Goal: Task Accomplishment & Management: Manage account settings

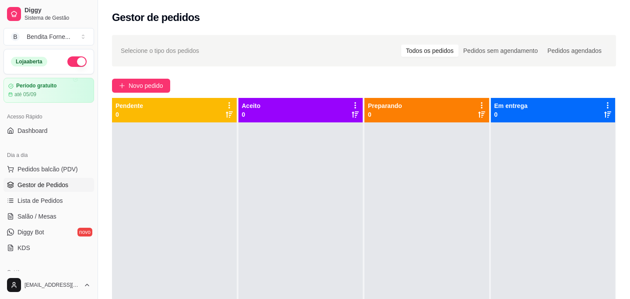
scroll to position [101, 0]
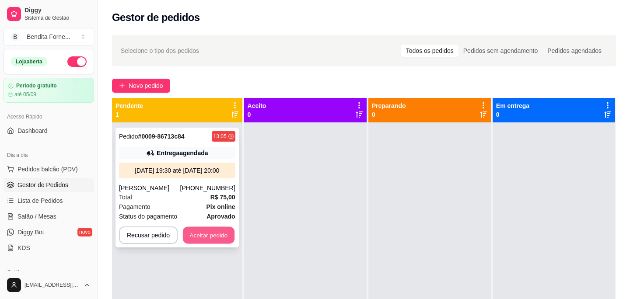
click at [224, 244] on button "Aceitar pedido" at bounding box center [209, 235] width 52 height 17
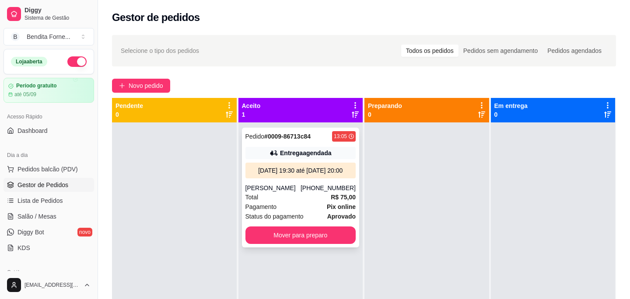
click at [302, 202] on div "Total R$ 75,00" at bounding box center [300, 197] width 111 height 10
click at [318, 244] on button "Mover para preparo" at bounding box center [300, 235] width 111 height 17
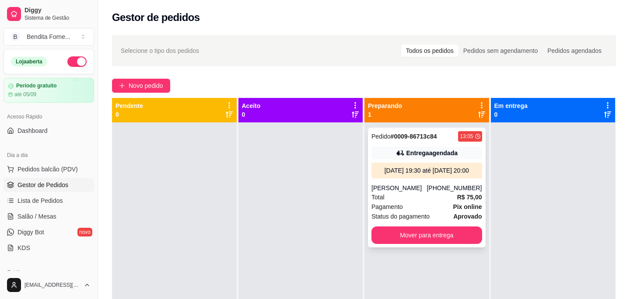
click at [404, 202] on div "Total R$ 75,00" at bounding box center [426, 197] width 111 height 10
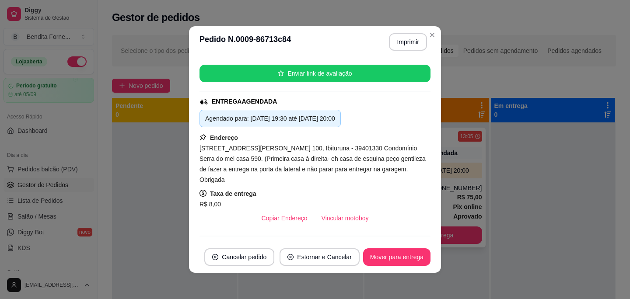
scroll to position [293, 0]
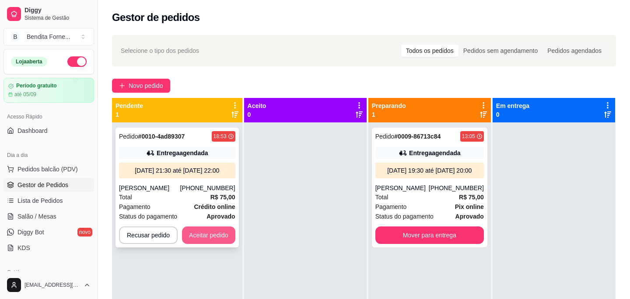
click at [225, 243] on button "Aceitar pedido" at bounding box center [208, 235] width 53 height 17
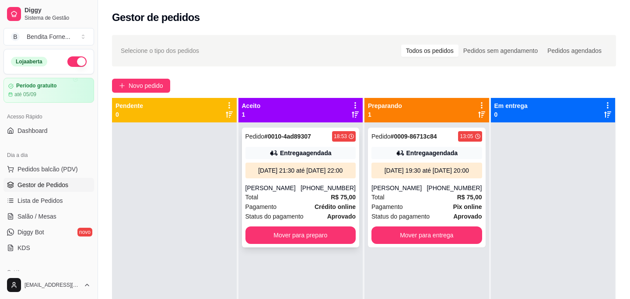
click at [292, 202] on div "Total R$ 75,00" at bounding box center [300, 197] width 111 height 10
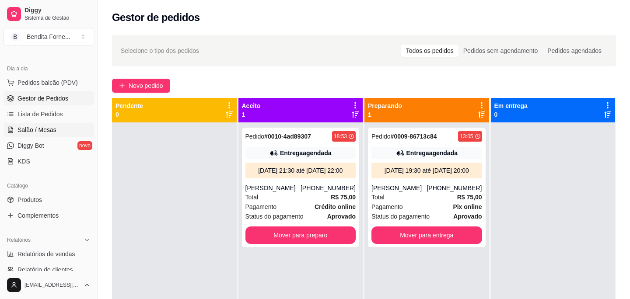
scroll to position [87, 0]
click at [47, 199] on link "Produtos" at bounding box center [48, 199] width 91 height 14
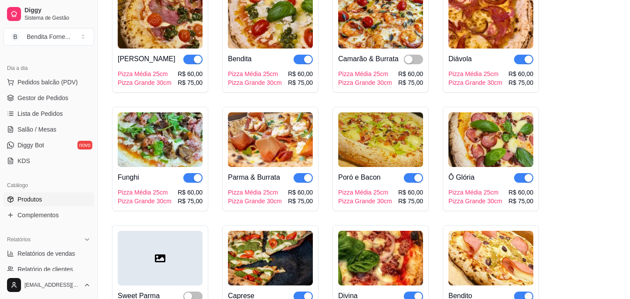
scroll to position [523, 0]
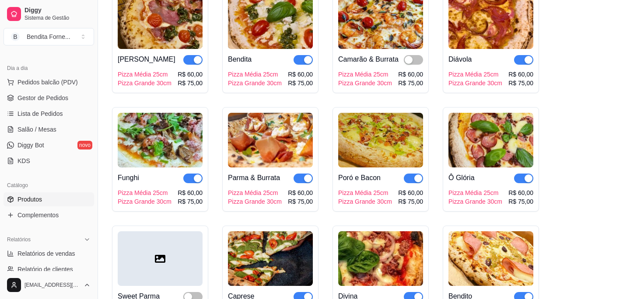
click at [303, 174] on button "button" at bounding box center [303, 179] width 19 height 10
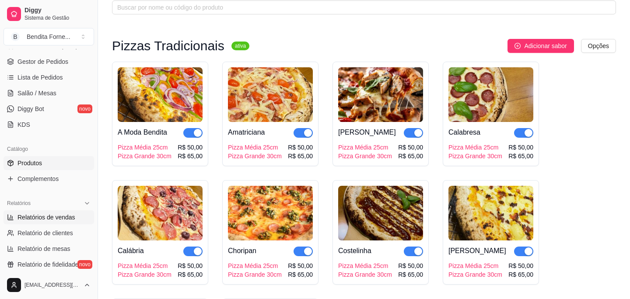
scroll to position [0, 0]
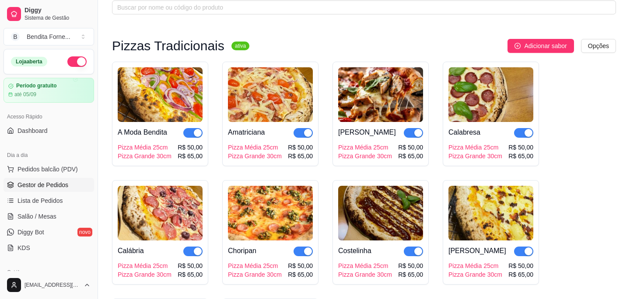
click at [44, 183] on span "Gestor de Pedidos" at bounding box center [42, 185] width 51 height 9
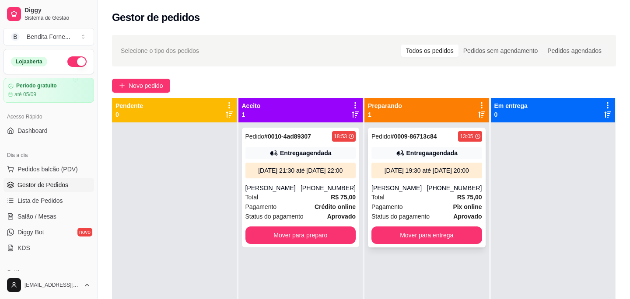
click at [433, 212] on div "Pagamento Pix online" at bounding box center [426, 207] width 111 height 10
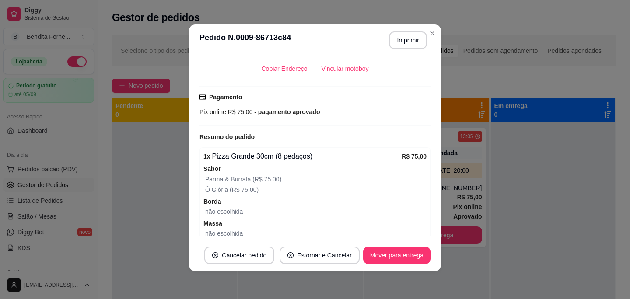
scroll to position [293, 0]
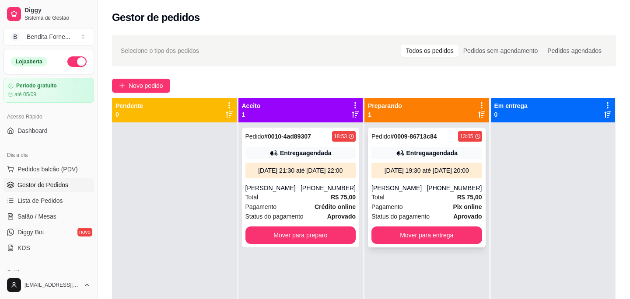
click at [425, 202] on div "Total R$ 75,00" at bounding box center [426, 197] width 111 height 10
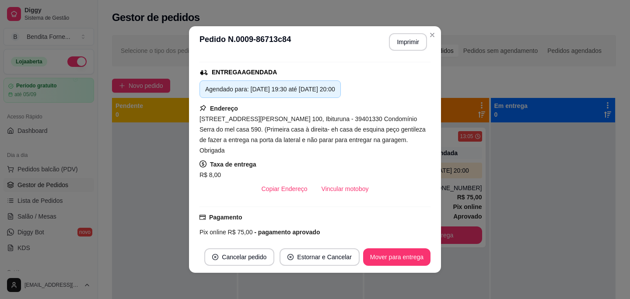
scroll to position [135, 0]
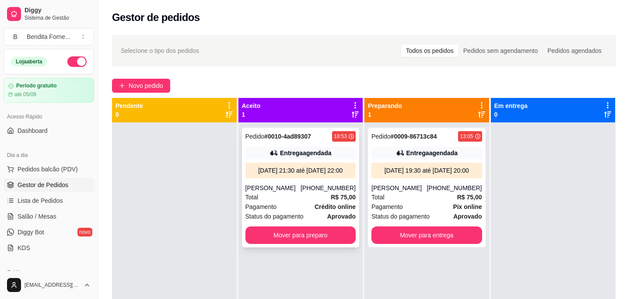
click at [326, 202] on div "Total R$ 75,00" at bounding box center [300, 197] width 111 height 10
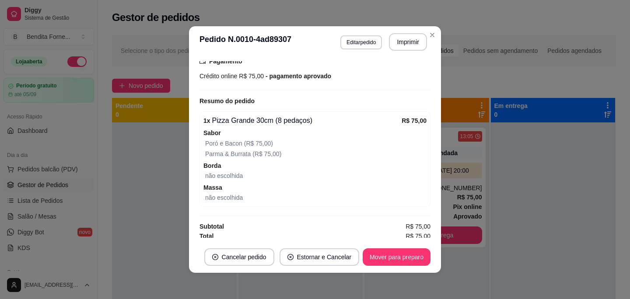
scroll to position [0, 0]
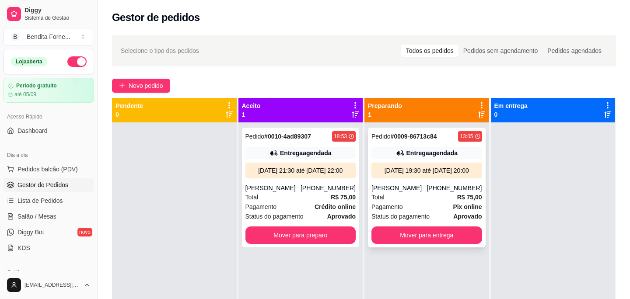
click at [431, 202] on div "Total R$ 75,00" at bounding box center [426, 197] width 111 height 10
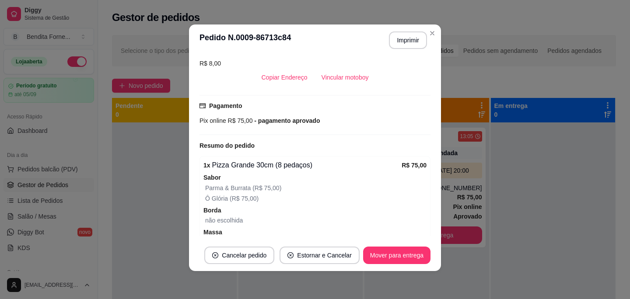
scroll to position [293, 0]
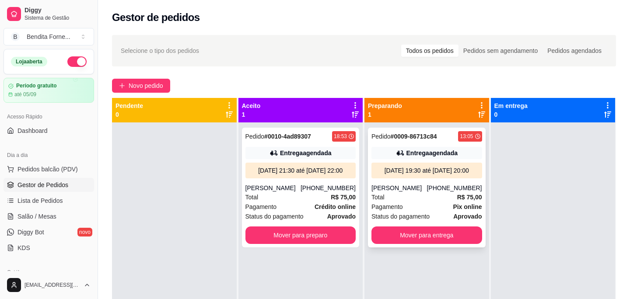
click at [411, 211] on div "Pagamento Pix online" at bounding box center [426, 207] width 111 height 10
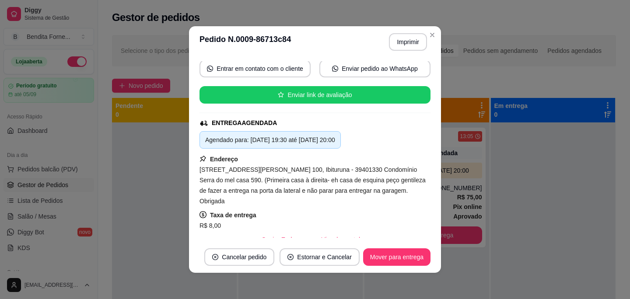
scroll to position [85, 0]
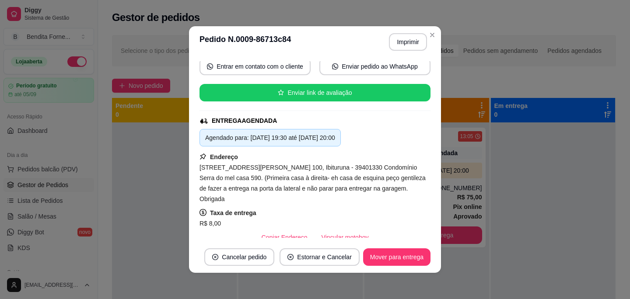
click at [262, 199] on div "Avenida Maria das Dores Barreto, n. 100, Ibituruna - 39401330 Condomínio Serra …" at bounding box center [314, 183] width 231 height 42
drag, startPoint x: 258, startPoint y: 190, endPoint x: 103, endPoint y: 207, distance: 156.2
click at [128, 205] on div "**********" at bounding box center [315, 149] width 630 height 299
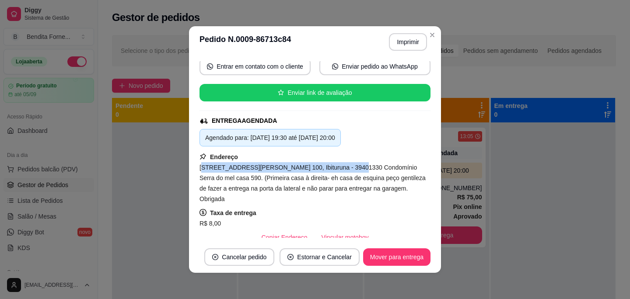
drag, startPoint x: 202, startPoint y: 169, endPoint x: 342, endPoint y: 165, distance: 140.1
click at [342, 165] on span "Avenida Maria das Dores Barreto, n. 100, Ibituruna - 39401330 Condomínio Serra …" at bounding box center [312, 183] width 226 height 38
copy span "venida Maria das Dores Barreto, n. 100, Ibituruna"
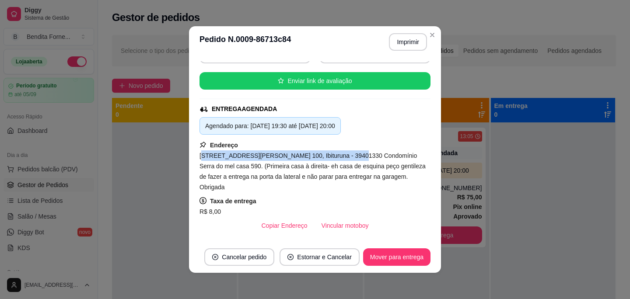
scroll to position [101, 0]
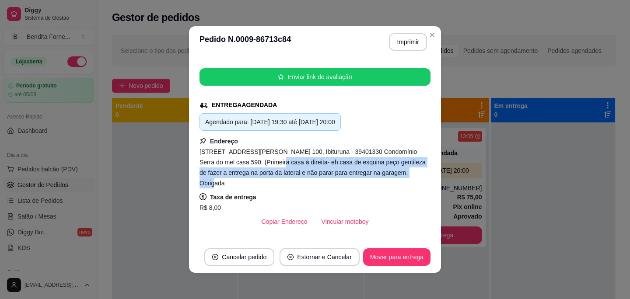
drag, startPoint x: 254, startPoint y: 162, endPoint x: 405, endPoint y: 178, distance: 151.3
click at [405, 178] on div "Avenida Maria das Dores Barreto, n. 100, Ibituruna - 39401330 Condomínio Serra …" at bounding box center [314, 168] width 231 height 42
copy span "rimeira casa à direita- eh casa de esquina peço gentileza de fazer a entrega na…"
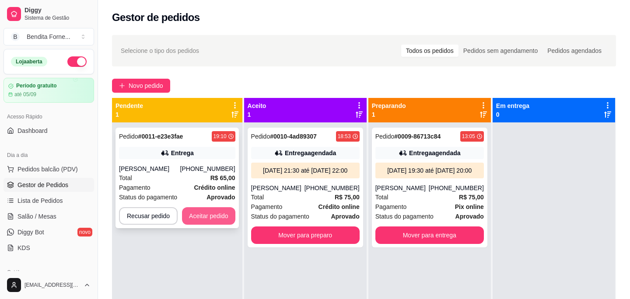
click at [200, 215] on button "Aceitar pedido" at bounding box center [208, 215] width 53 height 17
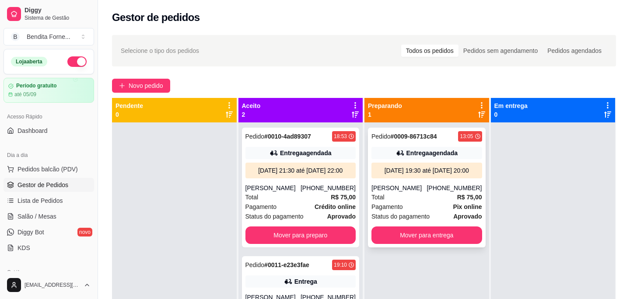
scroll to position [24, 0]
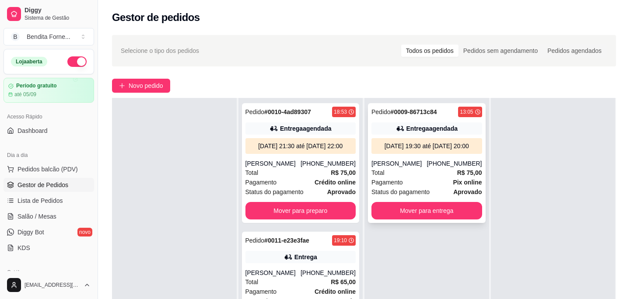
click at [422, 164] on div "Pedido # 0009-86713c84 13:05 Entrega agendada 25/08/25 às 19:30 até 25/08/25 às…" at bounding box center [427, 163] width 118 height 120
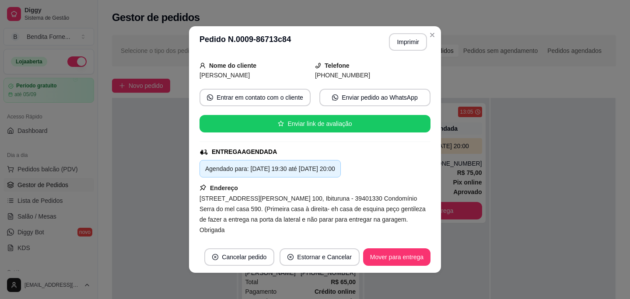
scroll to position [72, 0]
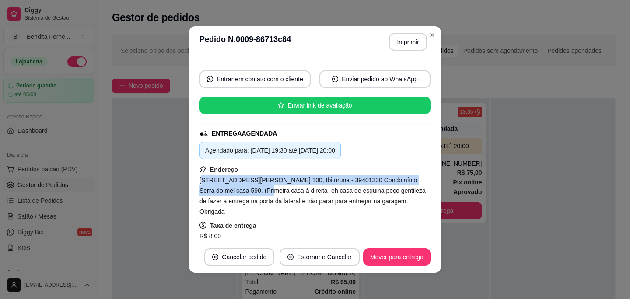
drag, startPoint x: 201, startPoint y: 179, endPoint x: 247, endPoint y: 193, distance: 47.5
click at [247, 193] on span "Avenida Maria das Dores Barreto, n. 100, Ibituruna - 39401330 Condomínio Serra …" at bounding box center [312, 196] width 226 height 38
copy span "venida Maria das Dores Barreto, n. 100, Ibituruna - 39401330 Condomínio Serra d…"
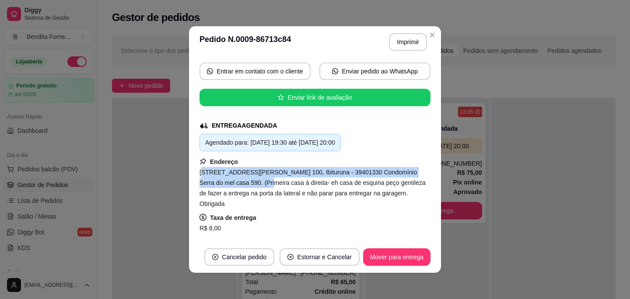
scroll to position [80, 0]
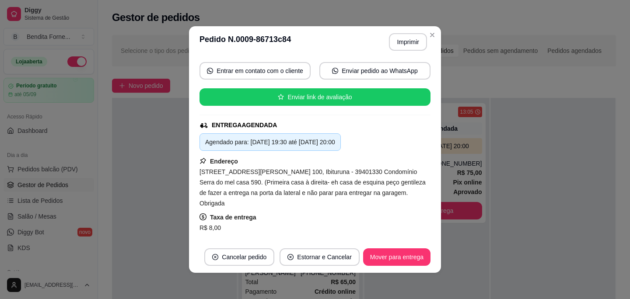
click at [257, 178] on div "Avenida Maria das Dores Barreto, n. 100, Ibituruna - 39401330 Condomínio Serra …" at bounding box center [314, 188] width 231 height 42
drag, startPoint x: 254, startPoint y: 181, endPoint x: 418, endPoint y: 199, distance: 165.0
click at [418, 199] on div "Avenida Maria das Dores Barreto, n. 100, Ibituruna - 39401330 Condomínio Serra …" at bounding box center [314, 188] width 231 height 42
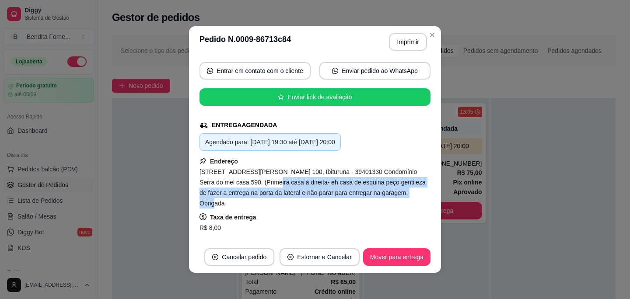
drag, startPoint x: 250, startPoint y: 182, endPoint x: 415, endPoint y: 192, distance: 165.6
click at [415, 192] on div "Avenida Maria das Dores Barreto, n. 100, Ibituruna - 39401330 Condomínio Serra …" at bounding box center [314, 188] width 231 height 42
copy span "(Primeira casa à direita- eh casa de esquina peço gentileza de fazer a entrega …"
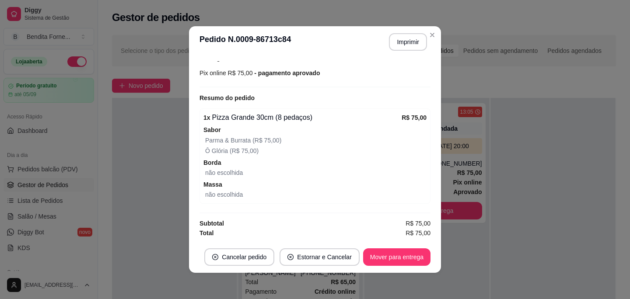
scroll to position [2, 0]
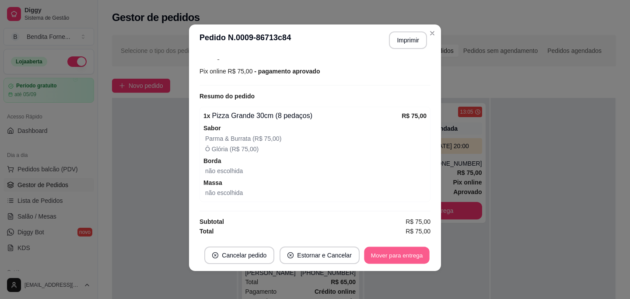
click at [418, 257] on button "Mover para entrega" at bounding box center [397, 255] width 66 height 17
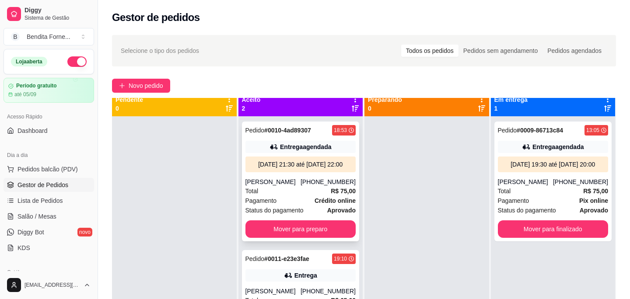
scroll to position [0, 0]
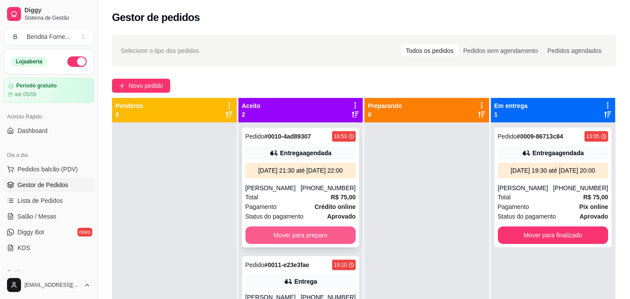
click at [321, 243] on button "Mover para preparo" at bounding box center [300, 235] width 111 height 17
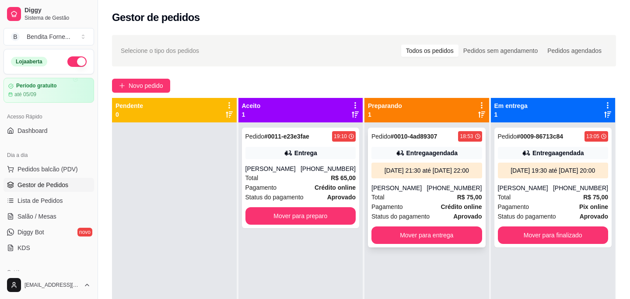
click at [420, 201] on div "Total R$ 75,00" at bounding box center [426, 197] width 111 height 10
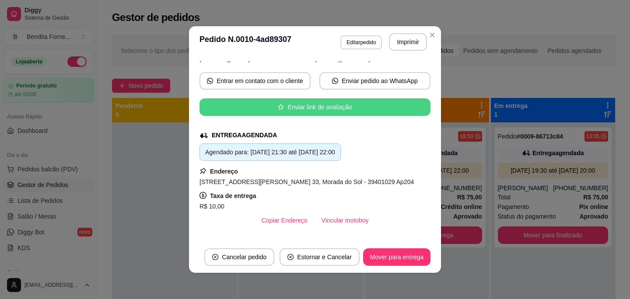
scroll to position [76, 0]
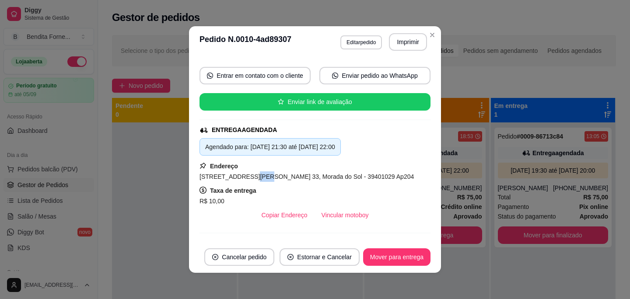
drag, startPoint x: 199, startPoint y: 178, endPoint x: 260, endPoint y: 180, distance: 61.7
click at [260, 180] on div "feito há 29 minutos Horário do pedido 25/08/2025 18:53 Status do pedido PREPARA…" at bounding box center [315, 150] width 252 height 184
click at [249, 175] on span "Rua Doutor José Veloso Souto, n. 33, Morada do Sol - 39401029 Ap204" at bounding box center [306, 176] width 214 height 7
drag, startPoint x: 200, startPoint y: 176, endPoint x: 347, endPoint y: 178, distance: 147.4
click at [347, 178] on span "Rua Doutor José Veloso Souto, n. 33, Morada do Sol - 39401029 Ap204" at bounding box center [306, 176] width 214 height 7
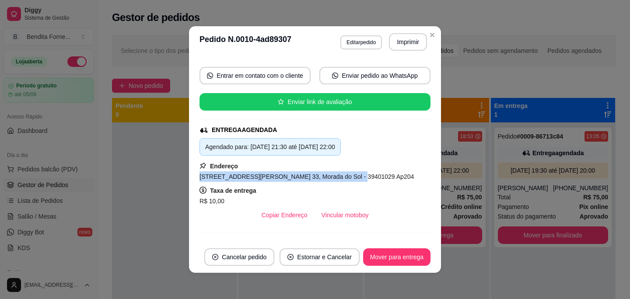
copy span "Rua Doutor José Veloso Souto, n. 33, Morada do Sol"
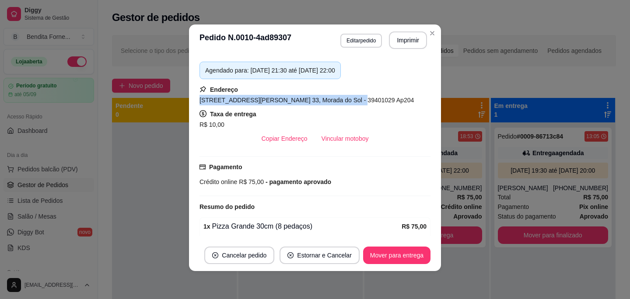
scroll to position [0, 0]
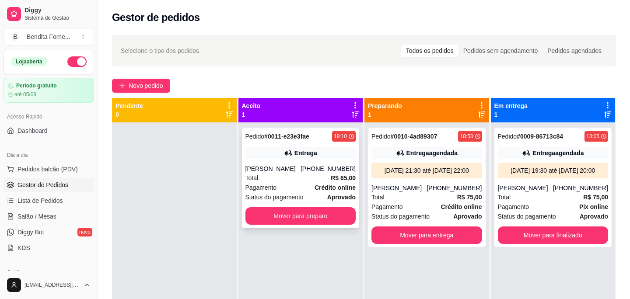
click at [298, 176] on div "Total R$ 65,00" at bounding box center [300, 178] width 111 height 10
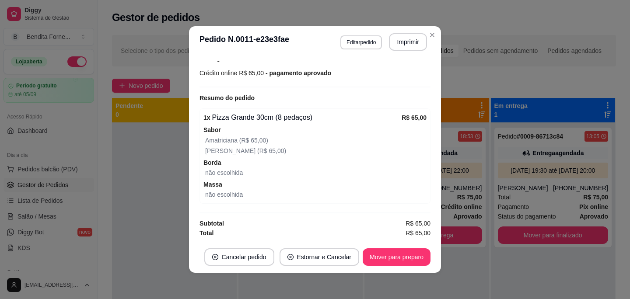
scroll to position [2, 0]
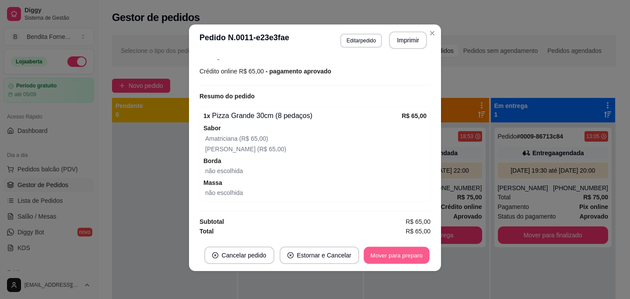
click at [397, 259] on button "Mover para preparo" at bounding box center [397, 255] width 66 height 17
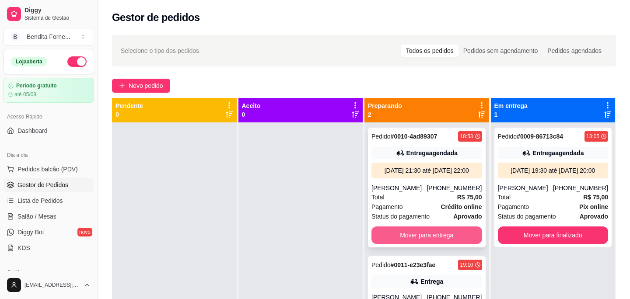
click at [422, 244] on button "Mover para entrega" at bounding box center [426, 235] width 111 height 17
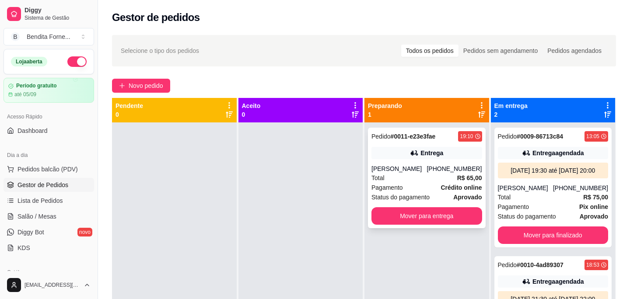
click at [434, 180] on div "Total R$ 65,00" at bounding box center [426, 178] width 111 height 10
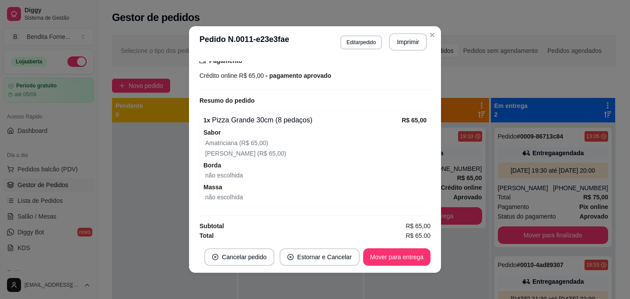
scroll to position [240, 0]
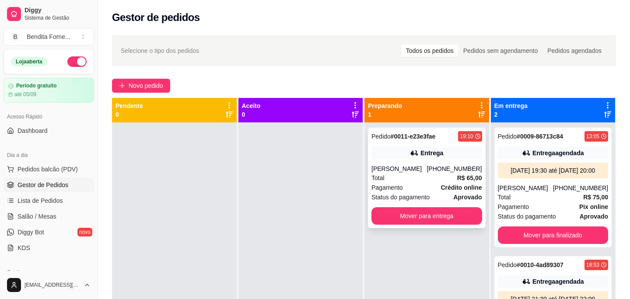
click at [378, 167] on div "Anne macedo" at bounding box center [398, 168] width 55 height 9
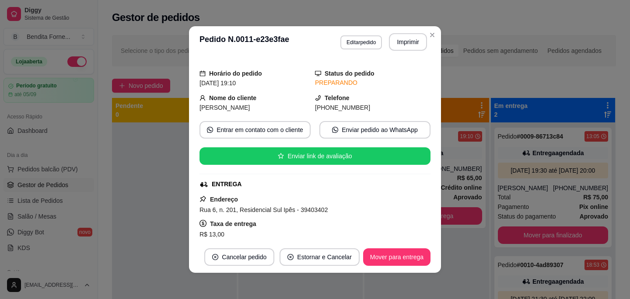
scroll to position [2, 0]
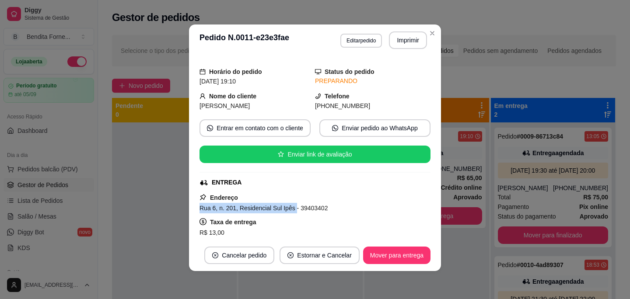
drag, startPoint x: 199, startPoint y: 206, endPoint x: 297, endPoint y: 208, distance: 98.4
click at [297, 208] on div "feito há 26 minutos Horário do pedido 25/08/2025 19:10 Status do pedido PREPARA…" at bounding box center [315, 148] width 252 height 184
copy span "Rua 6, n. 201, Residencial Sul Ipês"
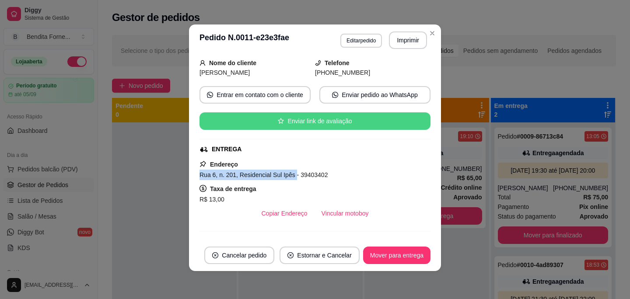
scroll to position [60, 0]
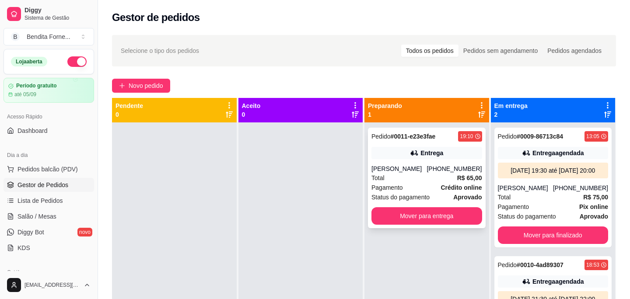
click at [427, 170] on div "Anne macedo" at bounding box center [398, 168] width 55 height 9
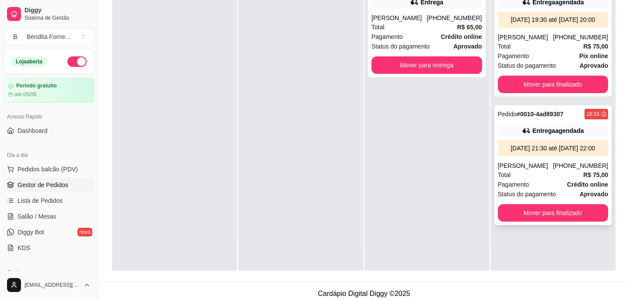
scroll to position [133, 0]
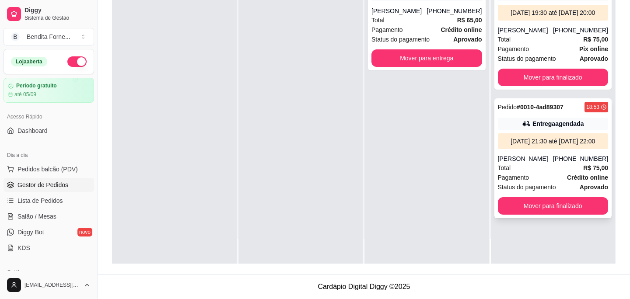
click at [530, 173] on div "Total R$ 75,00" at bounding box center [553, 168] width 111 height 10
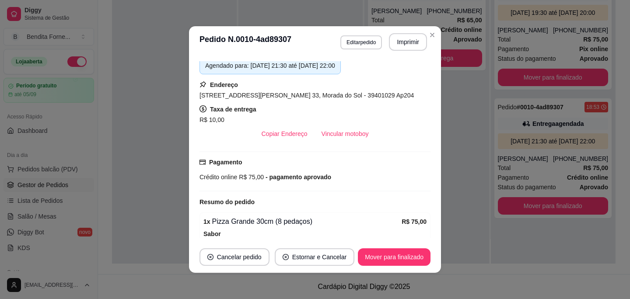
scroll to position [157, 0]
click at [388, 95] on span "Rua Doutor José Veloso Souto, n. 33, Morada do Sol - 39401029 Ap204" at bounding box center [306, 94] width 214 height 7
drag, startPoint x: 383, startPoint y: 97, endPoint x: 407, endPoint y: 96, distance: 23.6
click at [407, 96] on div "Rua Doutor José Veloso Souto, n. 33, Morada do Sol - 39401029 Ap204" at bounding box center [314, 95] width 231 height 10
click at [398, 97] on span "Rua Doutor José Veloso Souto, n. 33, Morada do Sol - 39401029 Ap204" at bounding box center [306, 94] width 214 height 7
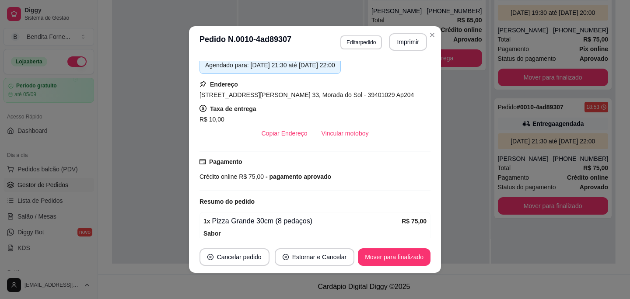
drag, startPoint x: 382, startPoint y: 97, endPoint x: 415, endPoint y: 99, distance: 32.9
click at [415, 99] on div "Rua Doutor José Veloso Souto, n. 33, Morada do Sol - 39401029 Ap204" at bounding box center [314, 95] width 231 height 10
drag, startPoint x: 288, startPoint y: 95, endPoint x: 305, endPoint y: 95, distance: 16.6
click at [305, 96] on span "Rua Doutor José Veloso Souto, n. 33, Morada do Sol - 39401029 Ap204" at bounding box center [306, 94] width 214 height 7
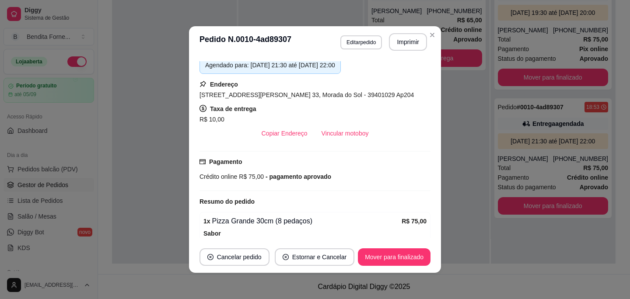
click at [387, 94] on span "Rua Doutor José Veloso Souto, n. 33, Morada do Sol - 39401029 Ap204" at bounding box center [306, 94] width 214 height 7
click at [378, 128] on div "Copiar Endereço Vincular motoboy" at bounding box center [314, 133] width 231 height 17
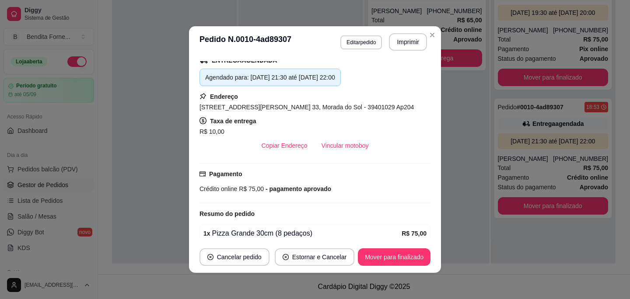
scroll to position [131, 0]
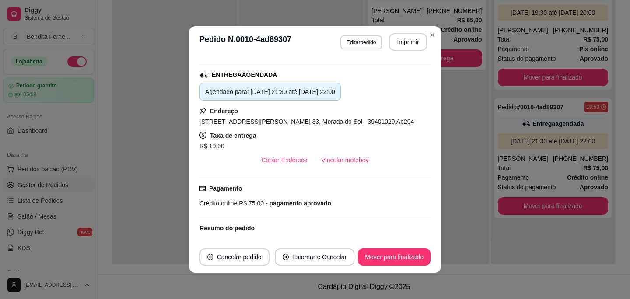
click at [301, 123] on span "Rua Doutor José Veloso Souto, n. 33, Morada do Sol - 39401029 Ap204" at bounding box center [306, 121] width 214 height 7
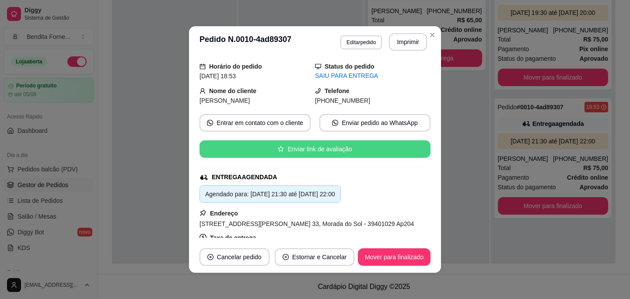
scroll to position [0, 0]
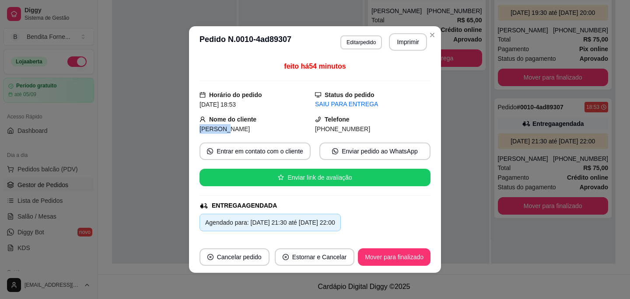
drag, startPoint x: 222, startPoint y: 129, endPoint x: 192, endPoint y: 127, distance: 30.7
click at [192, 127] on div "feito há 54 minutos Horário do pedido 25/08/2025 18:53 Status do pedido SAIU PA…" at bounding box center [315, 150] width 252 height 184
click at [314, 126] on div "Karoline" at bounding box center [256, 129] width 115 height 10
drag, startPoint x: 318, startPoint y: 131, endPoint x: 353, endPoint y: 128, distance: 35.1
click at [322, 129] on span "(38) 9 9800-4860" at bounding box center [342, 129] width 55 height 7
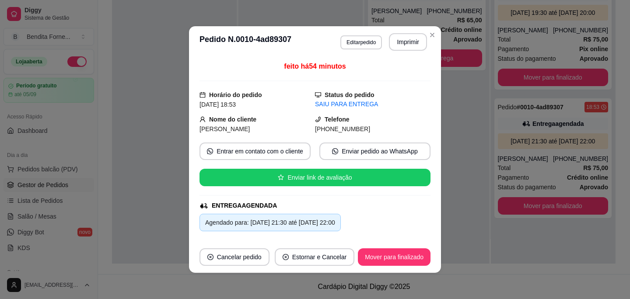
click at [354, 128] on span "(38) 9 9800-4860" at bounding box center [342, 129] width 55 height 7
click at [375, 119] on div "Telefone (38) 9 9800-4860" at bounding box center [372, 124] width 115 height 19
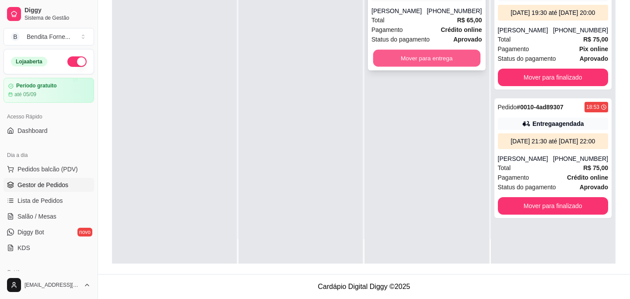
click at [421, 56] on button "Mover para entrega" at bounding box center [426, 58] width 107 height 17
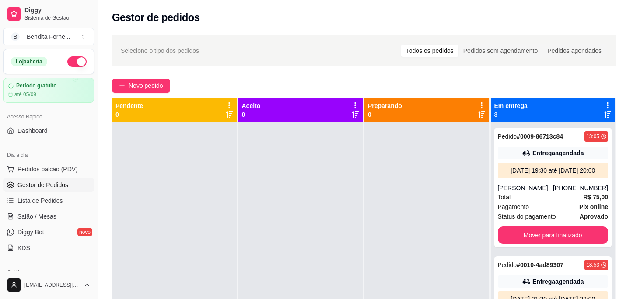
click at [51, 185] on span "Gestor de Pedidos" at bounding box center [42, 185] width 51 height 9
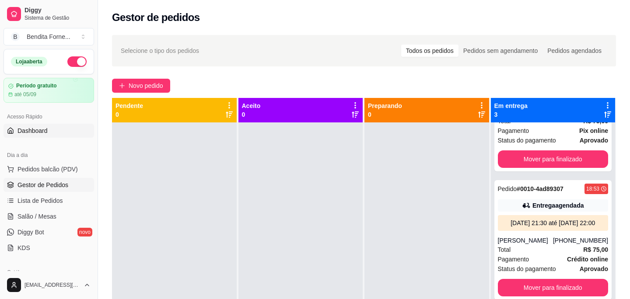
click at [46, 133] on span "Dashboard" at bounding box center [32, 130] width 30 height 9
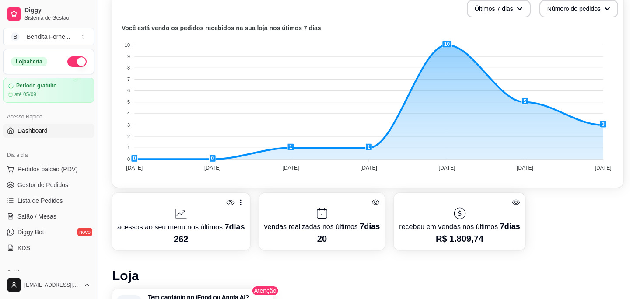
scroll to position [223, 0]
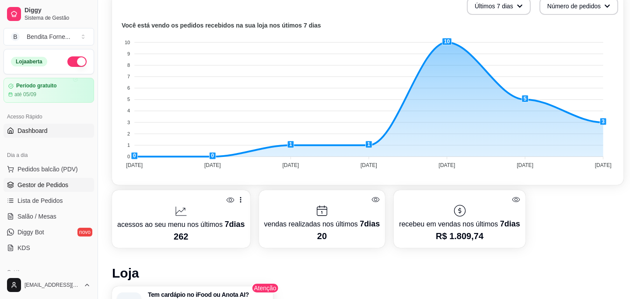
click at [32, 186] on span "Gestor de Pedidos" at bounding box center [42, 185] width 51 height 9
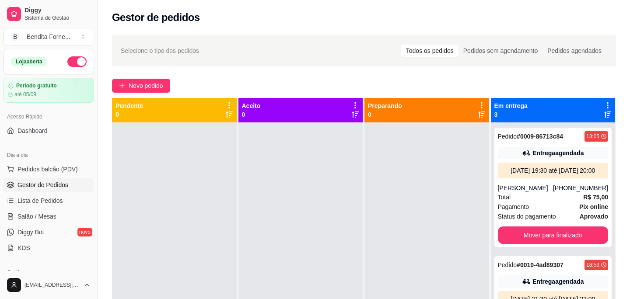
click at [58, 182] on span "Gestor de Pedidos" at bounding box center [42, 185] width 51 height 9
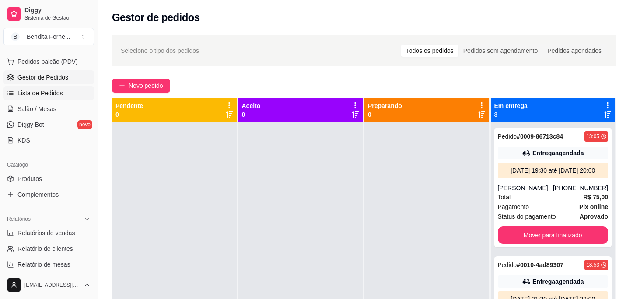
scroll to position [108, 0]
click at [49, 183] on link "Produtos" at bounding box center [48, 178] width 91 height 14
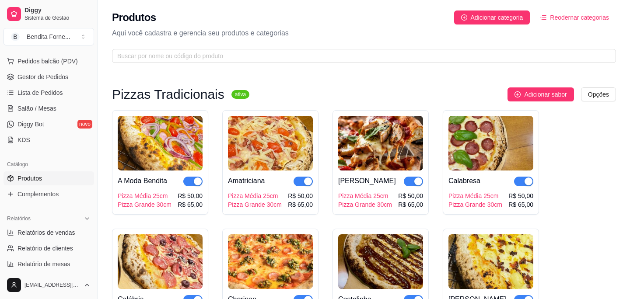
click at [267, 152] on img at bounding box center [270, 143] width 85 height 55
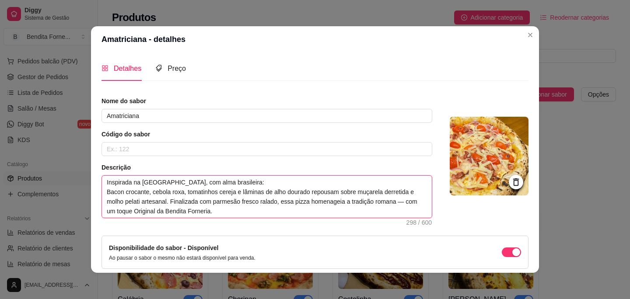
click at [412, 203] on textarea "Inspirada na Itália, com alma brasileira: Bacon crocante, cebola roxa, tomatinh…" at bounding box center [267, 197] width 330 height 42
type textarea "Inspirada na Itália, com alma brasileira: Bacon crocante, cebola roxa, tomatinh…"
click at [241, 212] on textarea "Inspirada na Itália, com alma brasileira: Bacon crocante, cebola roxa, tomatinh…" at bounding box center [267, 197] width 330 height 42
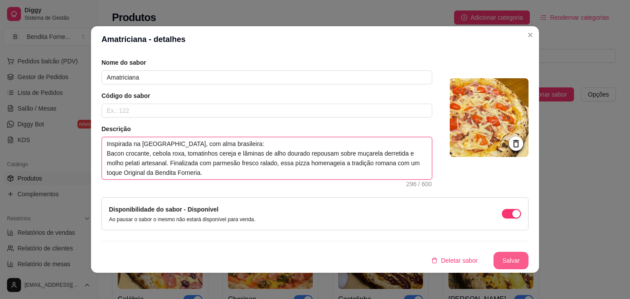
type textarea "Inspirada na Itália, com alma brasileira: Bacon crocante, cebola roxa, tomatinh…"
click at [508, 259] on button "Salvar" at bounding box center [511, 260] width 34 height 17
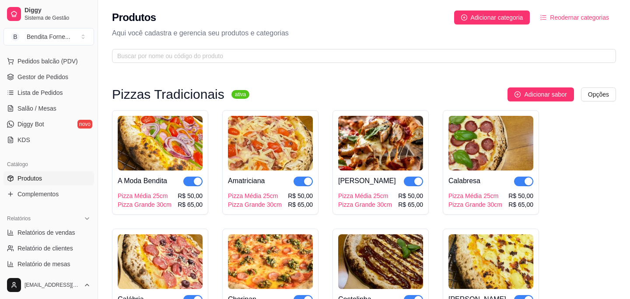
click at [379, 150] on img at bounding box center [380, 143] width 85 height 55
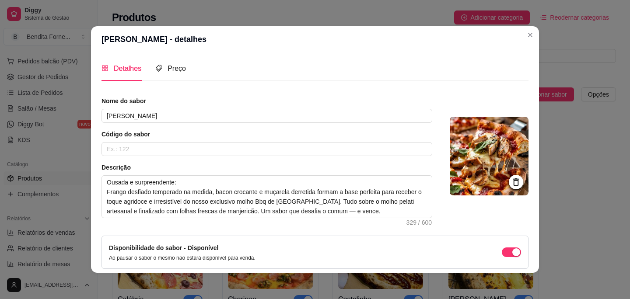
click at [517, 183] on icon at bounding box center [516, 182] width 10 height 10
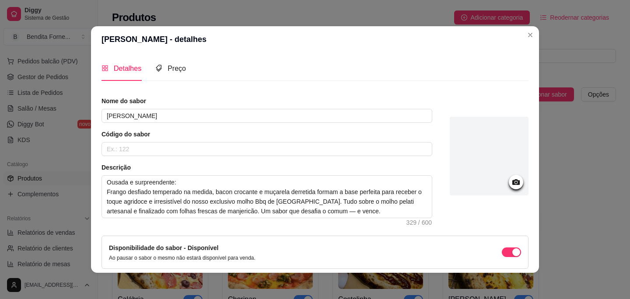
click at [513, 182] on icon at bounding box center [515, 182] width 7 height 6
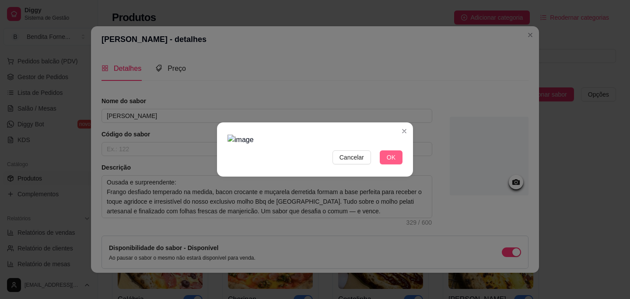
click at [401, 161] on button "OK" at bounding box center [391, 157] width 23 height 14
click at [394, 157] on span "OK" at bounding box center [391, 158] width 9 height 10
click at [354, 160] on span "Cancelar" at bounding box center [351, 158] width 24 height 10
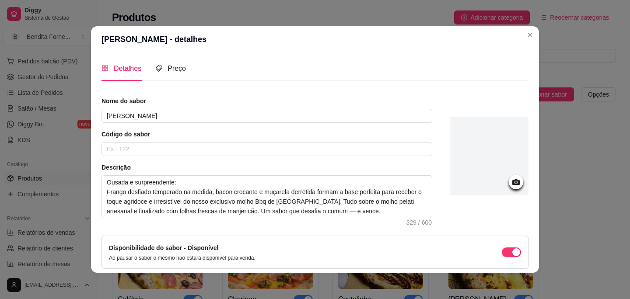
click at [514, 183] on icon at bounding box center [515, 182] width 7 height 6
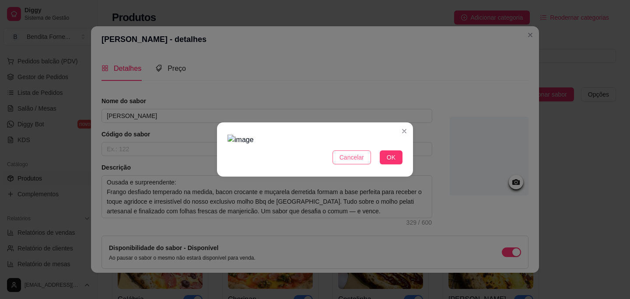
click at [356, 157] on span "Cancelar" at bounding box center [351, 158] width 24 height 10
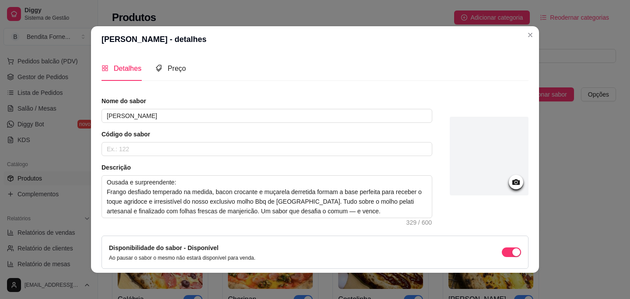
click at [519, 182] on icon at bounding box center [515, 182] width 7 height 6
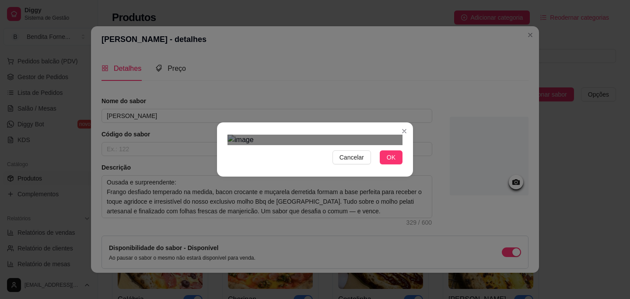
click at [338, 220] on div "Use the arrow keys to move the crop selection area" at bounding box center [318, 298] width 157 height 157
click at [408, 168] on div "Cancelar OK" at bounding box center [315, 149] width 196 height 37
click at [216, 62] on div "Cancelar OK" at bounding box center [315, 149] width 630 height 299
click at [350, 206] on div "Use the arrow keys to move the crop selection area" at bounding box center [314, 293] width 175 height 175
click at [270, 135] on div at bounding box center [314, 140] width 175 height 10
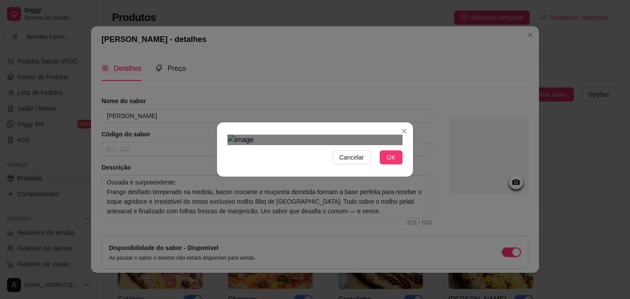
click at [388, 164] on button "OK" at bounding box center [391, 157] width 23 height 14
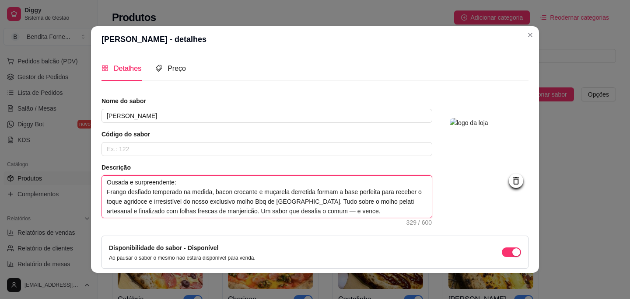
click at [364, 212] on textarea "Ousada e surpreendente: Frango desfiado temperado na medida, bacon crocante e m…" at bounding box center [267, 197] width 330 height 42
type textarea "Ousada e surpreendente: Frango desfiado temperado na medida, bacon crocante e m…"
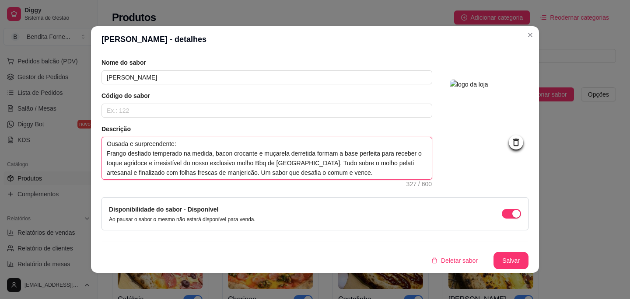
drag, startPoint x: 301, startPoint y: 166, endPoint x: 287, endPoint y: 164, distance: 14.6
click at [287, 164] on textarea "Ousada e surpreendente: Frango desfiado temperado na medida, bacon crocante e m…" at bounding box center [267, 158] width 330 height 42
type textarea "Ousada e surpreendente: Frango desfiado temperado na medida, bacon crocante e m…"
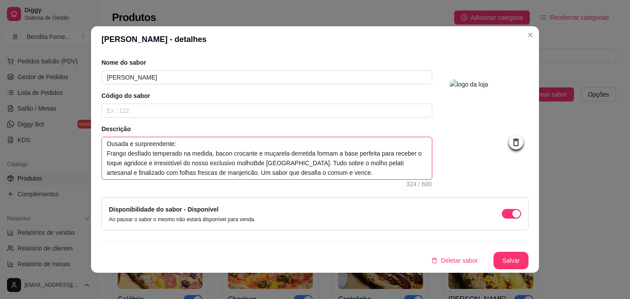
type textarea "Ousada e surpreendente: Frango desfiado temperado na medida, bacon crocante e m…"
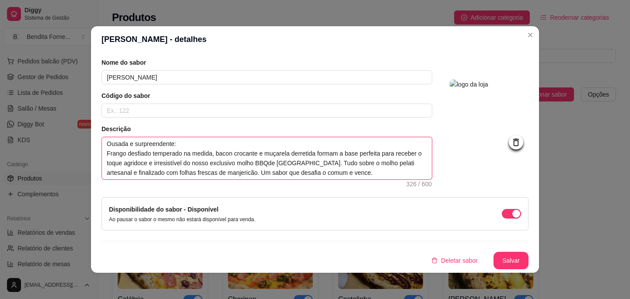
type textarea "Ousada e surpreendente: Frango desfiado temperado na medida, bacon crocante e m…"
click at [399, 166] on textarea "Ousada e surpreendente: Frango desfiado temperado na medida, bacon crocante e m…" at bounding box center [267, 158] width 330 height 42
type textarea "Ousada e surpreendente: Frango desfiado temperado na medida, bacon crocante e m…"
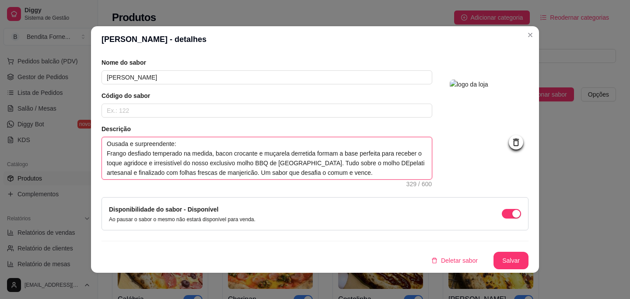
type textarea "Ousada e surpreendente: Frango desfiado temperado na medida, bacon crocante e m…"
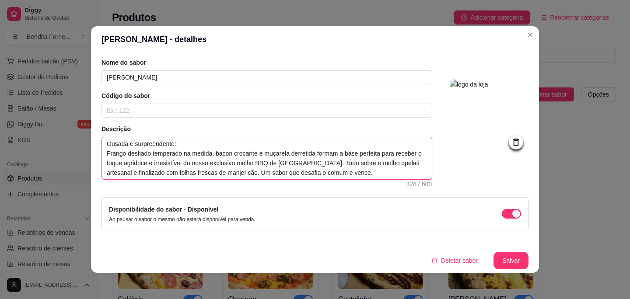
type textarea "Ousada e surpreendente: Frango desfiado temperado na medida, bacon crocante e m…"
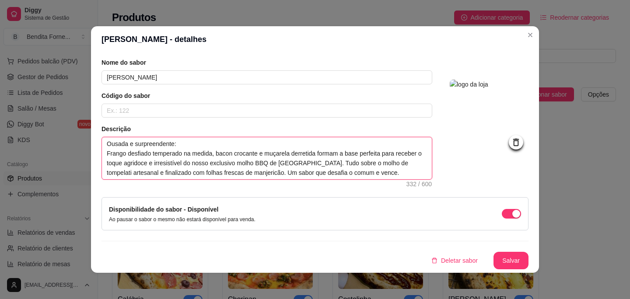
type textarea "Ousada e surpreendente: Frango desfiado temperado na medida, bacon crocante e m…"
click at [322, 173] on textarea "Ousada e surpreendente: Frango desfiado temperado na medida, bacon crocante e m…" at bounding box center [267, 158] width 330 height 42
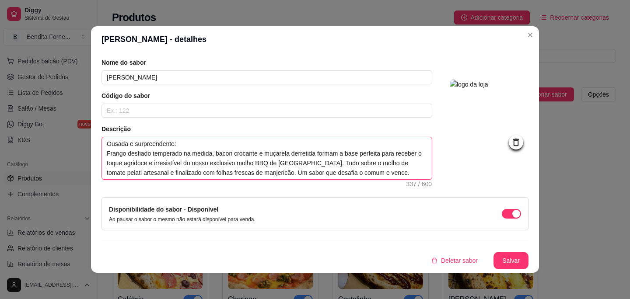
click at [373, 171] on textarea "Ousada e surpreendente: Frango desfiado temperado na medida, bacon crocante e m…" at bounding box center [267, 158] width 330 height 42
click at [419, 171] on textarea "Ousada e surpreendente: Frango desfiado temperado na medida, bacon crocante e m…" at bounding box center [267, 158] width 330 height 42
drag, startPoint x: 396, startPoint y: 173, endPoint x: 417, endPoint y: 175, distance: 21.0
click at [417, 175] on textarea "Ousada e surpreendente: Frango desfiado temperado na medida, bacon crocante e m…" at bounding box center [267, 158] width 330 height 42
type textarea "Ousada e surpreendente: Frango desfiado temperado na medida, bacon crocante e m…"
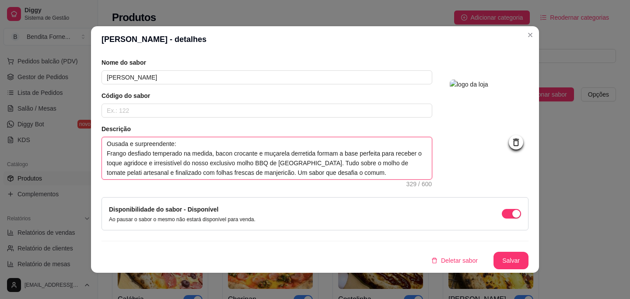
click at [423, 170] on textarea "Ousada e surpreendente: Frango desfiado temperado na medida, bacon crocante e m…" at bounding box center [267, 158] width 330 height 42
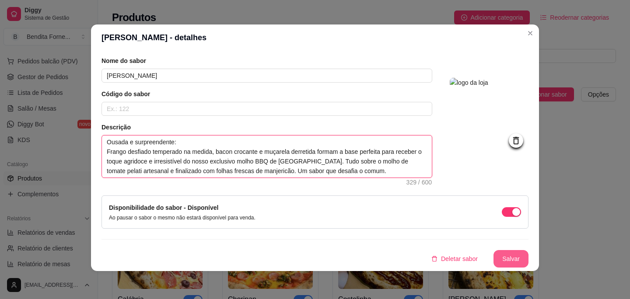
type textarea "Ousada e surpreendente: Frango desfiado temperado na medida, bacon crocante e m…"
click at [513, 261] on button "Salvar" at bounding box center [511, 259] width 34 height 17
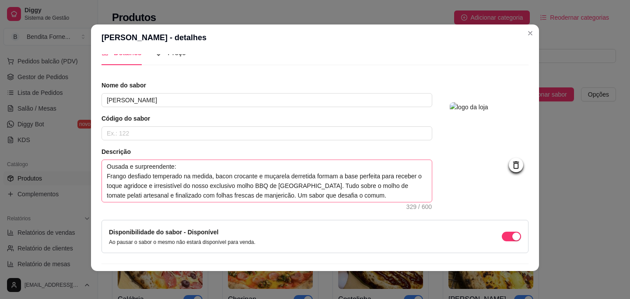
scroll to position [38, 0]
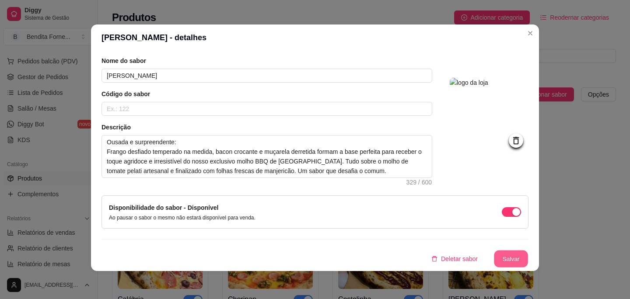
click at [520, 262] on button "Salvar" at bounding box center [511, 259] width 34 height 17
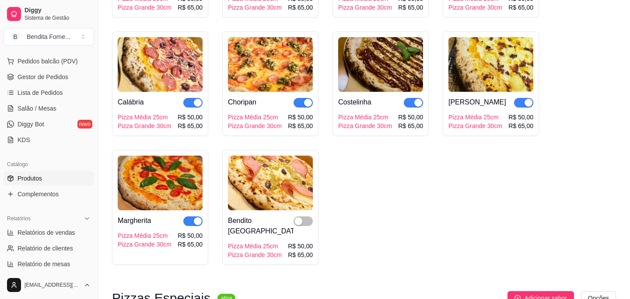
scroll to position [199, 0]
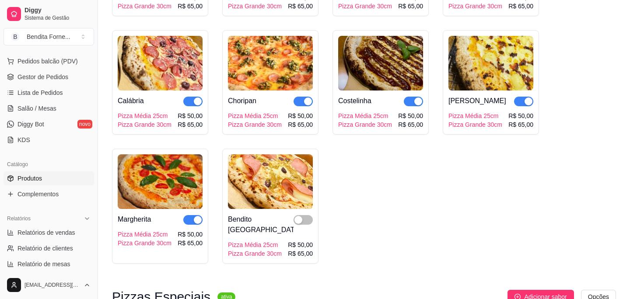
click at [265, 182] on img at bounding box center [270, 181] width 85 height 55
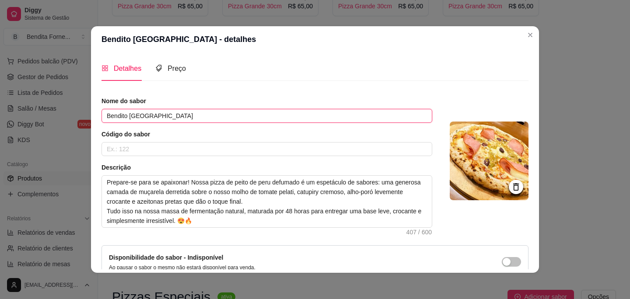
click at [212, 120] on input "Bendito Peru" at bounding box center [266, 116] width 331 height 14
type input "Frango"
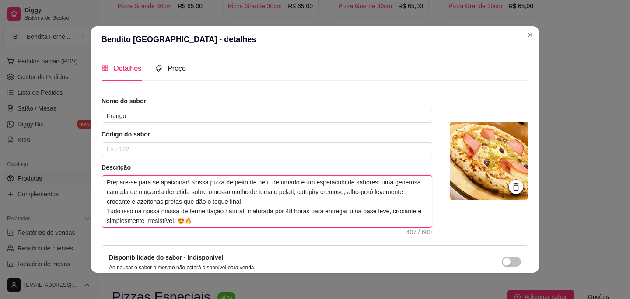
click at [165, 191] on textarea "Prepare-se para se apaixonar! Nossa pizza de peito de peru defumado é um espetá…" at bounding box center [267, 202] width 330 height 52
paste textarea "O frango nunca foi tão feliz: desfiado com carinho, mergulhado em molho pelati,…"
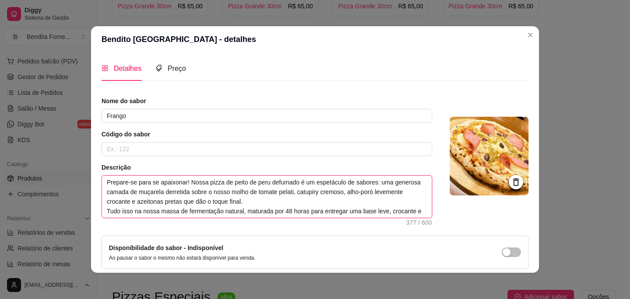
type textarea "O frango nunca foi tão feliz: desfiado com carinho, mergulhado em molho pelati,…"
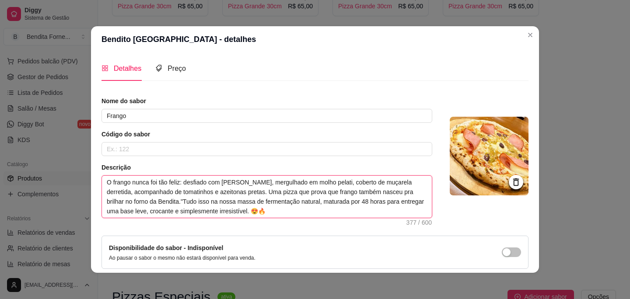
drag, startPoint x: 105, startPoint y: 181, endPoint x: 296, endPoint y: 220, distance: 195.2
click at [296, 220] on div "Nome do sabor Frango Código do sabor Descrição O frango nunca foi tão feliz: de…" at bounding box center [314, 202] width 427 height 211
paste textarea
type textarea "O frango nunca foi tão feliz: desfiado com carinho, mergulhado em molho pelati,…"
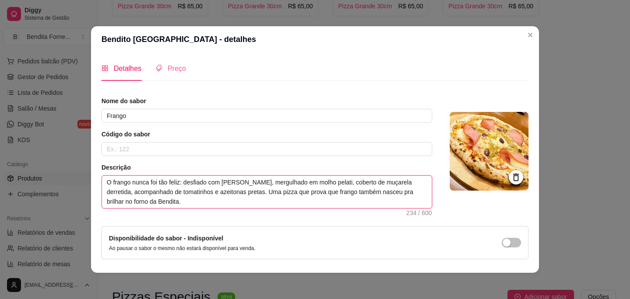
type textarea "O frango nunca foi tão feliz: desfiado com carinho, mergulhado em molho pelati,…"
click at [177, 72] on span "Preço" at bounding box center [177, 68] width 18 height 7
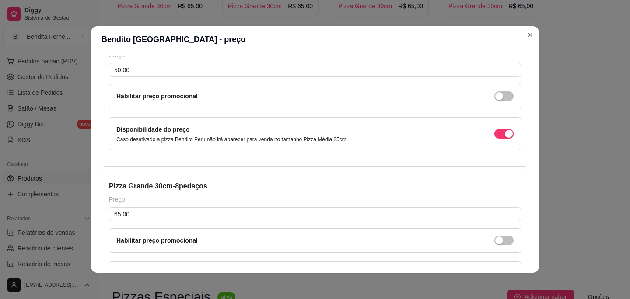
scroll to position [0, 0]
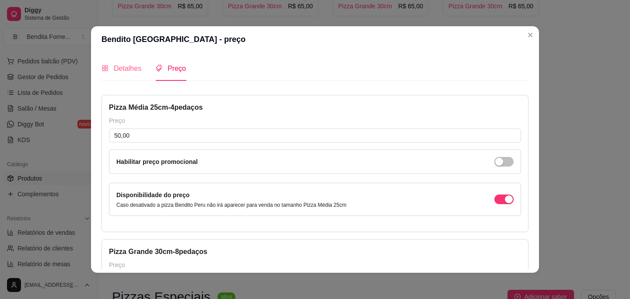
click at [128, 77] on div "Detalhes" at bounding box center [121, 68] width 40 height 25
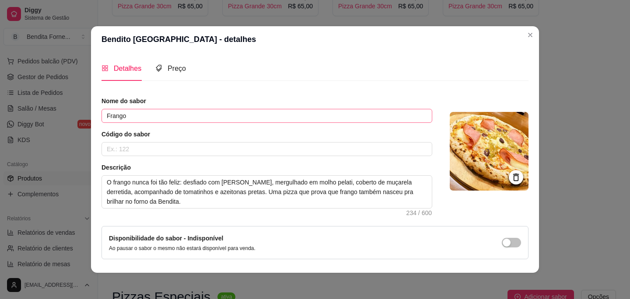
scroll to position [29, 0]
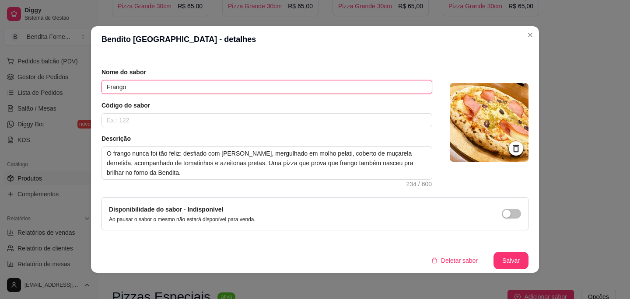
click at [182, 87] on input "Frango" at bounding box center [266, 87] width 331 height 14
click at [157, 93] on input "koko" at bounding box center [266, 87] width 331 height 14
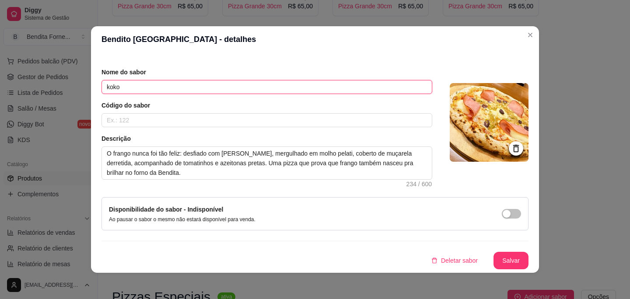
click at [157, 93] on input "koko" at bounding box center [266, 87] width 331 height 14
type input "Frango"
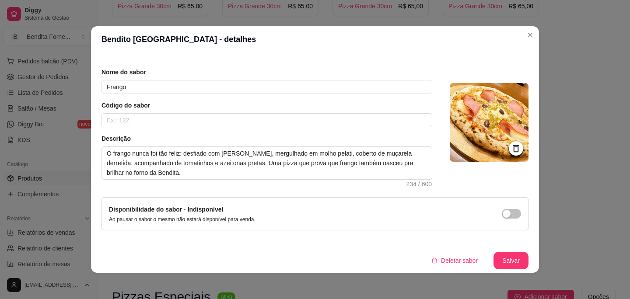
click at [519, 148] on icon at bounding box center [516, 148] width 10 height 10
